Goal: Information Seeking & Learning: Learn about a topic

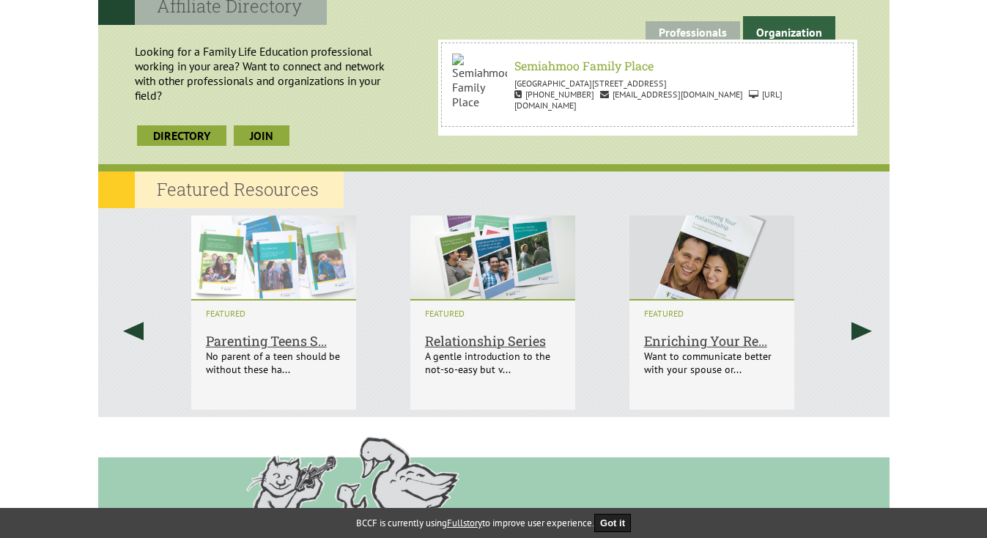
scroll to position [812, 0]
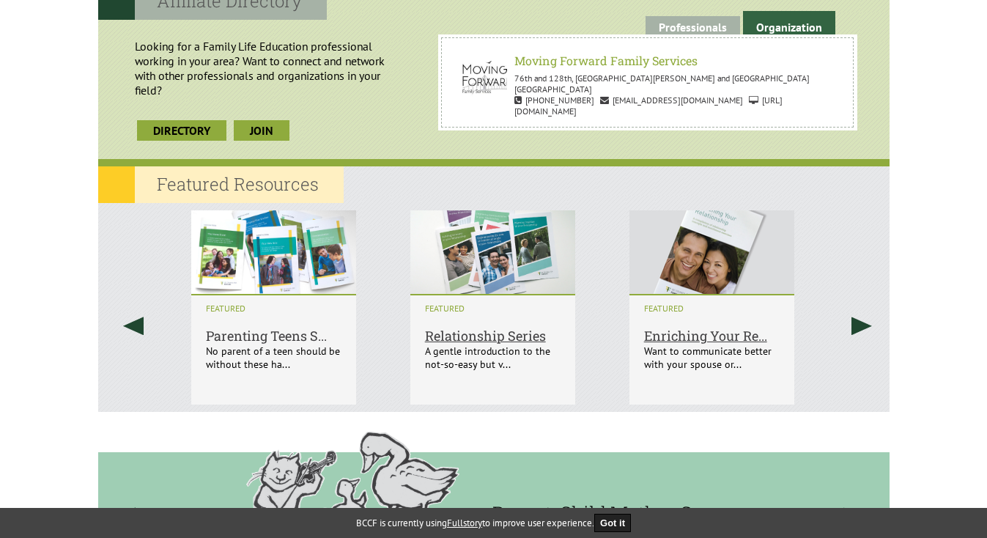
click at [259, 336] on h6 "Parenting Teens S..." at bounding box center [274, 319] width 136 height 49
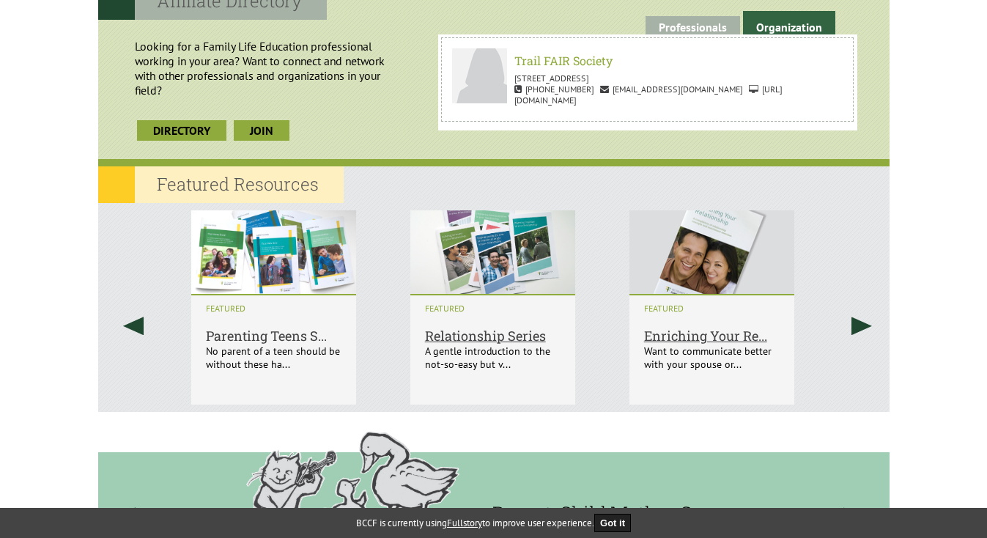
click at [284, 331] on h6 "Parenting Teens S..." at bounding box center [274, 319] width 136 height 49
click at [278, 295] on h6 "Parenting Teens S..." at bounding box center [274, 319] width 136 height 49
click at [279, 295] on h6 "Parenting Teens S..." at bounding box center [274, 319] width 136 height 49
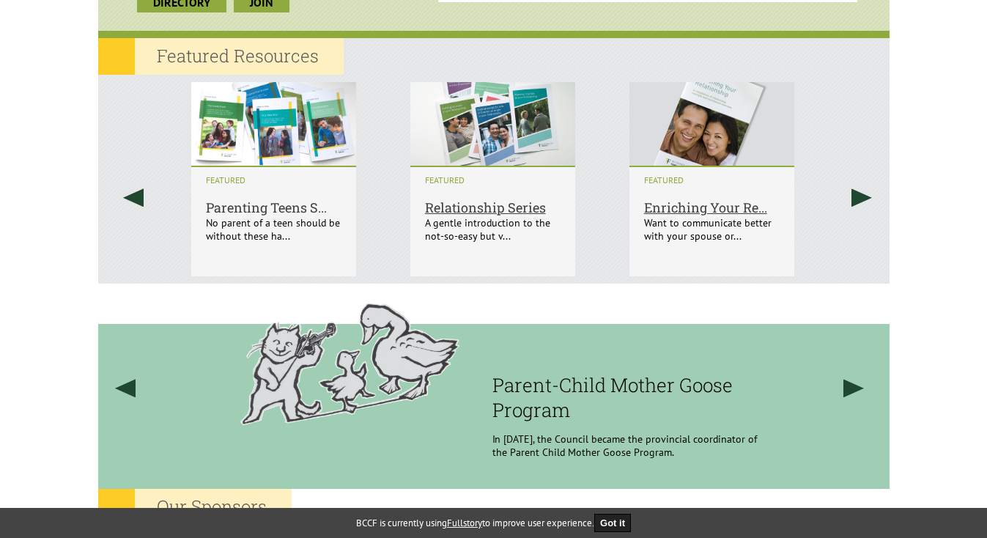
click at [279, 207] on h6 "Parenting Teens S..." at bounding box center [274, 191] width 136 height 49
click at [276, 216] on h6 "Parenting Teens S..." at bounding box center [274, 191] width 136 height 49
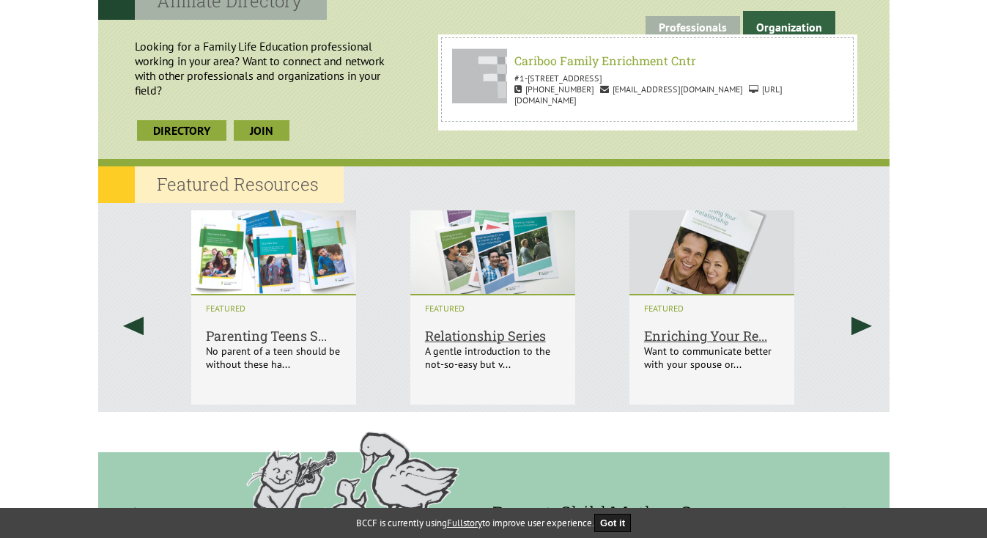
click at [276, 334] on h6 "Parenting Teens S..." at bounding box center [274, 319] width 136 height 49
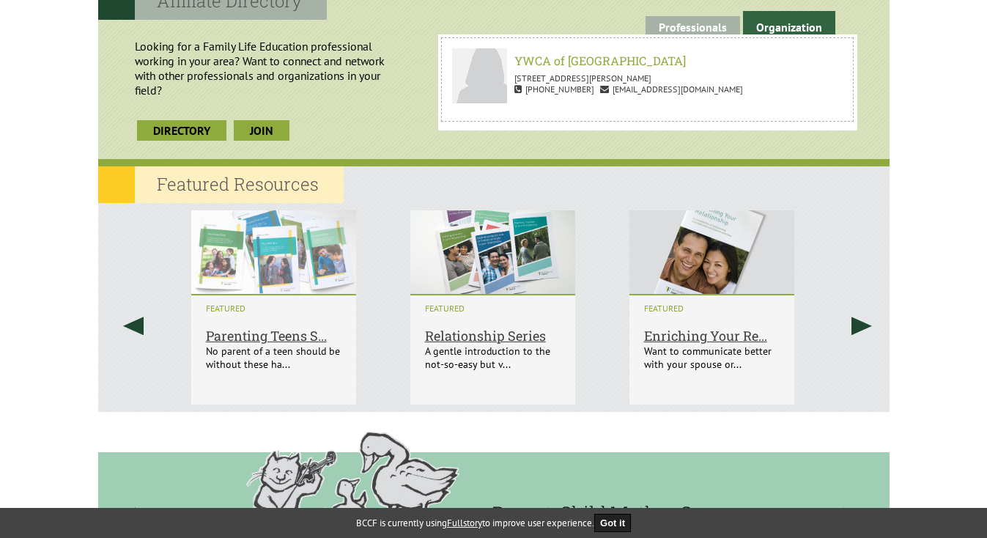
click at [271, 270] on img at bounding box center [273, 248] width 165 height 91
click at [271, 268] on img at bounding box center [273, 248] width 165 height 91
